Goal: Transaction & Acquisition: Book appointment/travel/reservation

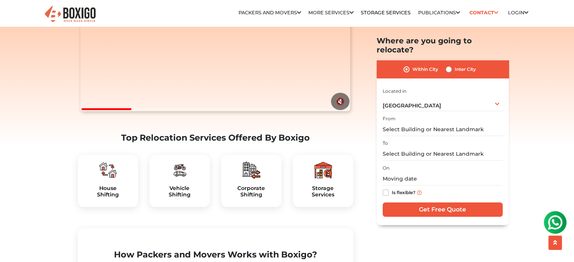
scroll to position [151, 0]
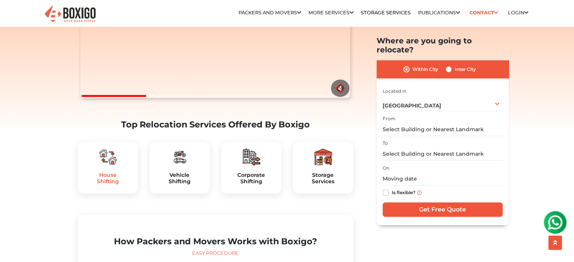
click at [116, 185] on h5 "House Shifting" at bounding box center [108, 178] width 48 height 13
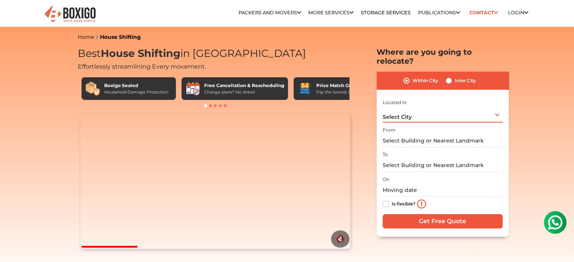
click at [407, 114] on span "Select City" at bounding box center [397, 117] width 29 height 7
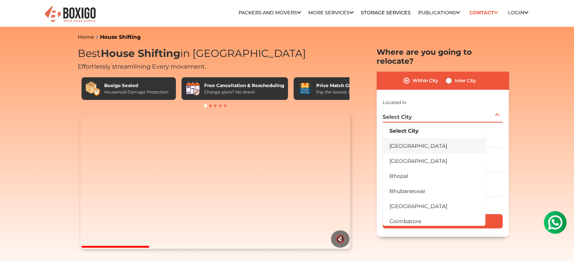
click at [409, 139] on li "[GEOGRAPHIC_DATA]" at bounding box center [434, 146] width 103 height 15
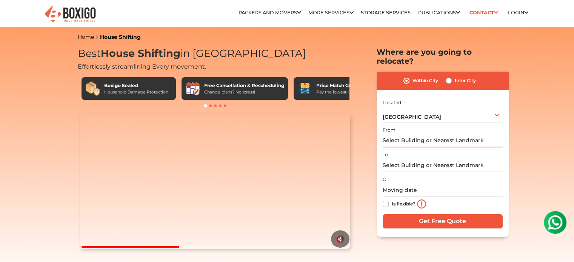
click at [409, 135] on input "text" at bounding box center [443, 140] width 120 height 13
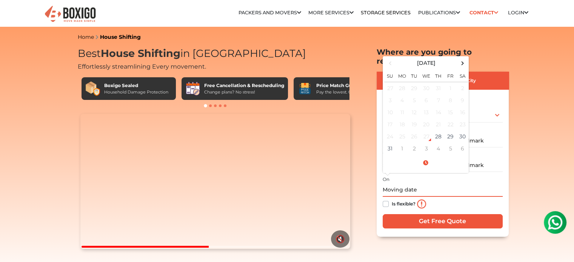
click at [406, 184] on input "text" at bounding box center [443, 190] width 120 height 13
click at [457, 131] on td "30" at bounding box center [463, 137] width 12 height 12
type input "08/30/2025 12:00 AM"
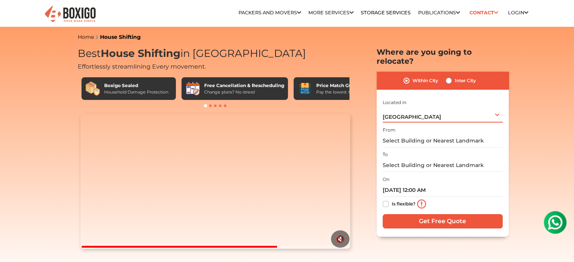
click at [412, 108] on div "Bangalore Select City Bangalore Bengaluru Bhopal Bhubaneswar Chennai Coimbatore…" at bounding box center [443, 115] width 120 height 16
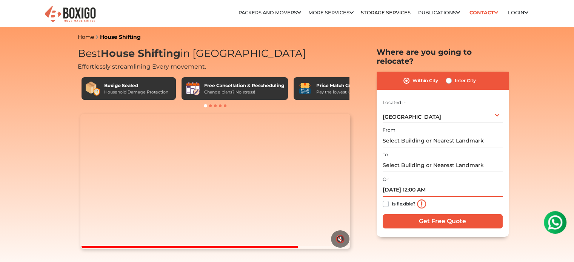
click at [442, 184] on input "08/30/2025 12:00 AM" at bounding box center [443, 190] width 120 height 13
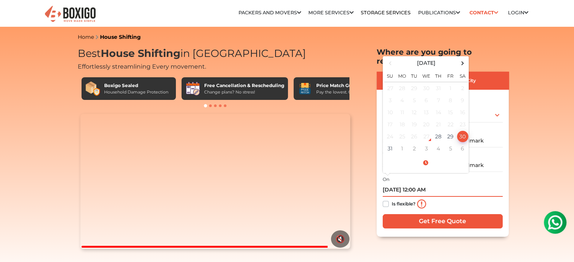
click at [427, 184] on input "08/30/2025 12:00 AM" at bounding box center [443, 190] width 120 height 13
click at [418, 184] on input "08/30/2025 12:00 AM" at bounding box center [443, 190] width 120 height 13
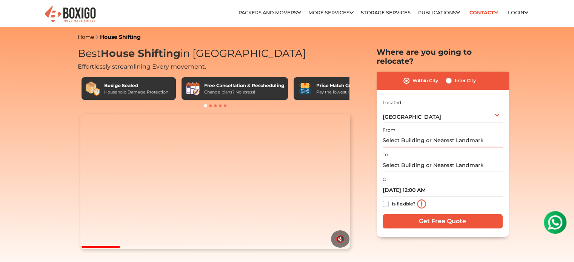
click at [400, 134] on input "text" at bounding box center [443, 140] width 120 height 13
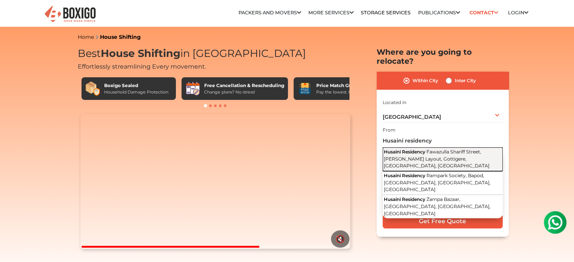
click at [455, 148] on button "Husaini Residency Fawazulla Shariff Street, Bohra Layout, Gottigere, Bengaluru,…" at bounding box center [443, 160] width 120 height 24
type input "Husaini Residency, Fawazulla Shariff Street, Bohra Layout, Gottigere, Bengaluru…"
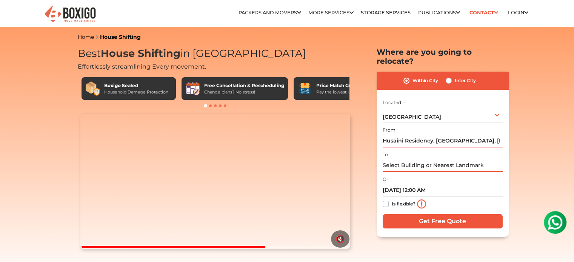
click at [412, 159] on input "text" at bounding box center [443, 165] width 120 height 13
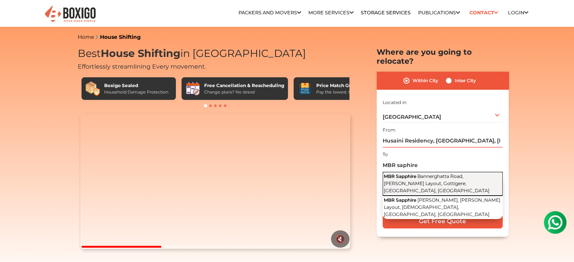
click at [448, 174] on span "Bannerghatta Road, Bohra Layout, Gottigere, Bengaluru, Karnataka" at bounding box center [437, 184] width 106 height 20
type input "MBR Sapphire, Bannerghatta Road, Bohra Layout, Gottigere, Bengaluru, Karnataka"
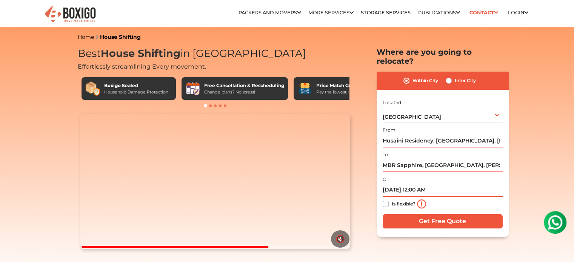
click at [426, 184] on input "08/30/2025 12:00 AM" at bounding box center [443, 190] width 120 height 13
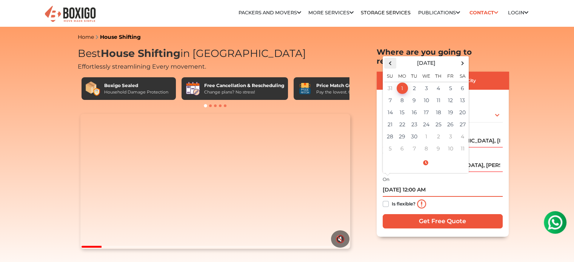
drag, startPoint x: 391, startPoint y: 57, endPoint x: 400, endPoint y: 68, distance: 13.7
click at [391, 58] on span at bounding box center [390, 63] width 10 height 10
click at [400, 143] on td "1" at bounding box center [402, 149] width 12 height 12
click at [419, 184] on input "09/01/2025 12:00 AM" at bounding box center [443, 190] width 120 height 13
drag, startPoint x: 432, startPoint y: 181, endPoint x: 441, endPoint y: 184, distance: 9.7
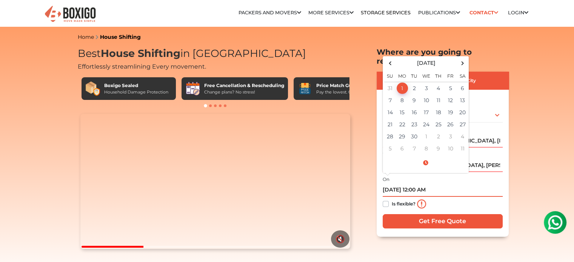
click at [432, 184] on input "09/01/2025 12:00 AM" at bounding box center [443, 190] width 120 height 13
click at [418, 184] on input "09/01/2025 12:00 PM" at bounding box center [443, 190] width 120 height 13
type input "09/01/2025 3:00 PM"
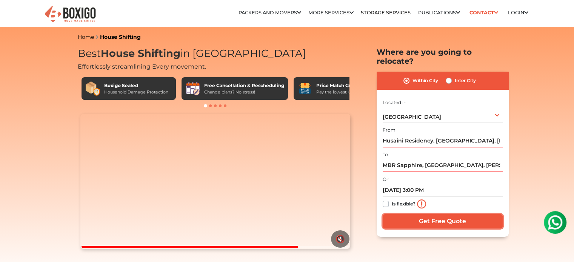
click at [450, 214] on input "Get Free Quote" at bounding box center [443, 221] width 120 height 14
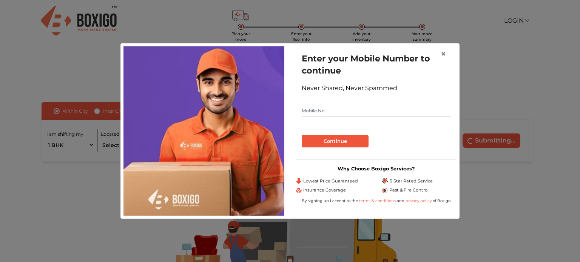
click at [323, 110] on input "text" at bounding box center [376, 111] width 149 height 12
